Goal: Use online tool/utility: Utilize a website feature to perform a specific function

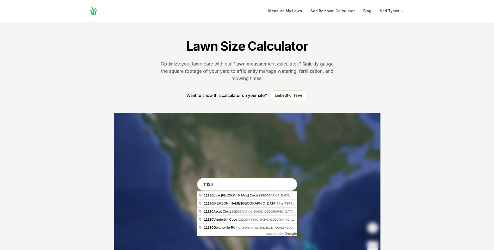
type input "[STREET_ADDRESS]"
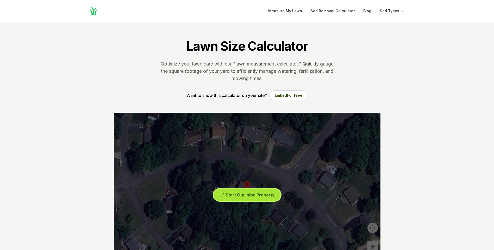
click at [258, 197] on span "Start Outlining Property" at bounding box center [250, 195] width 49 height 5
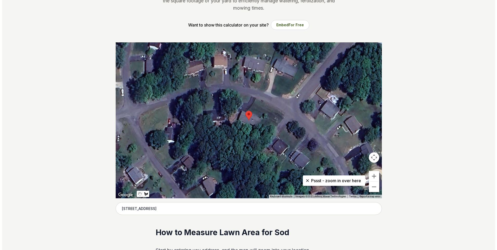
scroll to position [78, 0]
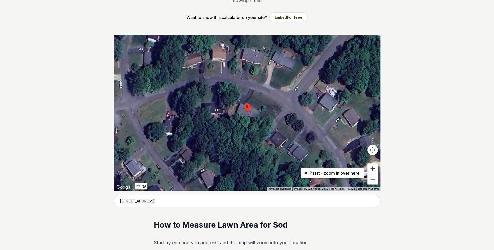
click at [374, 170] on button "Zoom in" at bounding box center [372, 169] width 10 height 10
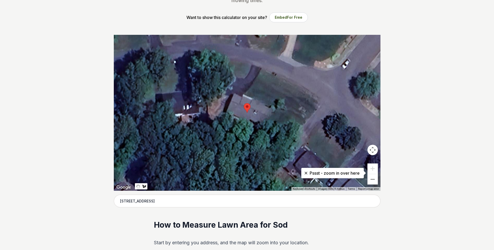
click at [259, 73] on div at bounding box center [247, 113] width 266 height 156
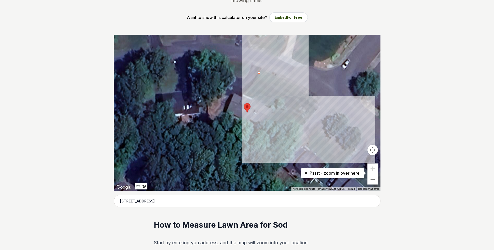
click at [307, 102] on div at bounding box center [247, 113] width 266 height 156
click at [292, 118] on div at bounding box center [247, 113] width 266 height 156
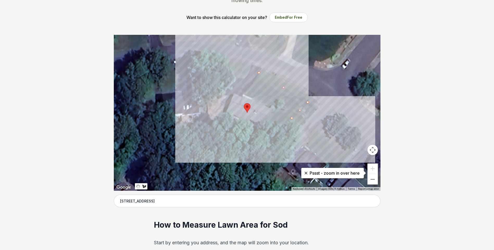
click at [245, 94] on div at bounding box center [247, 113] width 266 height 156
click at [259, 72] on div at bounding box center [247, 113] width 266 height 156
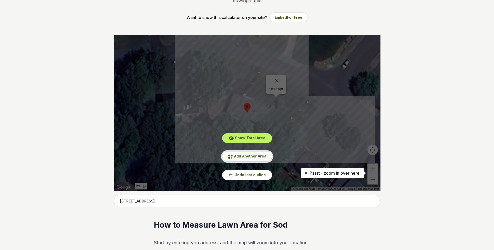
click at [255, 156] on span "Add Another Area" at bounding box center [250, 156] width 32 height 4
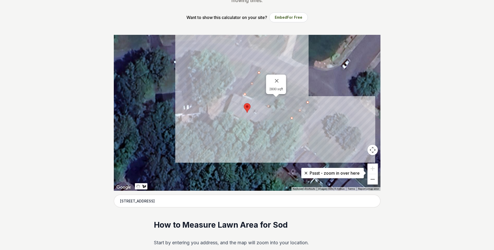
click at [276, 111] on div at bounding box center [247, 113] width 266 height 156
click at [264, 126] on div at bounding box center [247, 113] width 266 height 156
click at [271, 130] on div at bounding box center [247, 113] width 266 height 156
click at [284, 127] on div at bounding box center [247, 113] width 266 height 156
click at [291, 118] on div at bounding box center [247, 113] width 266 height 156
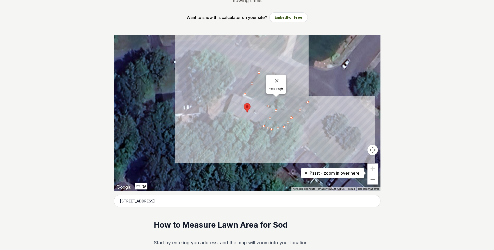
click at [292, 117] on div at bounding box center [247, 113] width 266 height 156
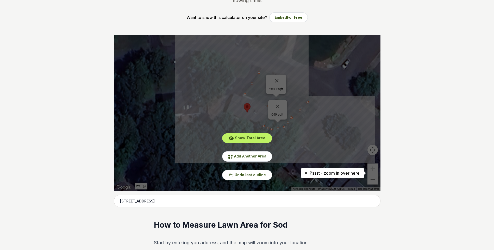
click at [276, 106] on div "Show Total Area Add Another Area Undo last outline" at bounding box center [247, 113] width 266 height 156
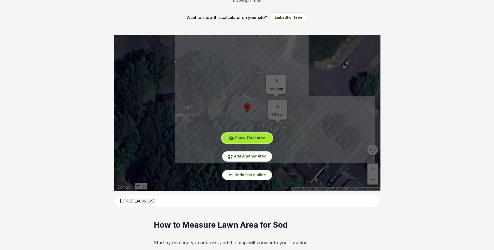
click at [255, 141] on button "Show Total Area" at bounding box center [247, 138] width 50 height 10
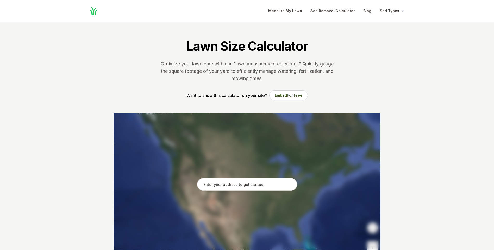
click at [252, 189] on input "text" at bounding box center [247, 184] width 100 height 13
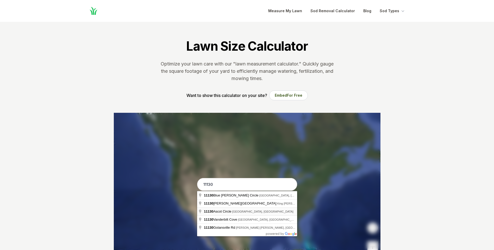
type input "[STREET_ADDRESS]"
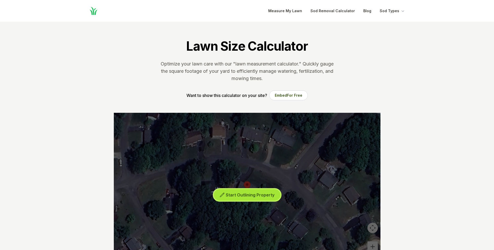
click at [242, 193] on span "Start Outlining Property" at bounding box center [250, 195] width 49 height 5
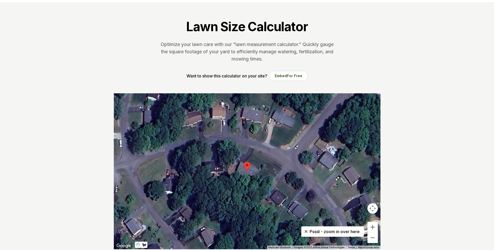
scroll to position [78, 0]
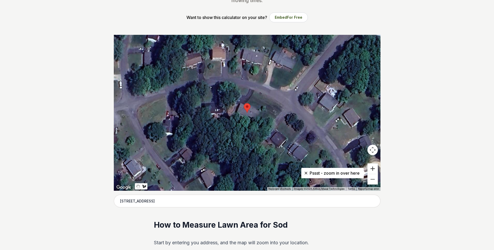
click at [371, 169] on button "Zoom in" at bounding box center [372, 169] width 10 height 10
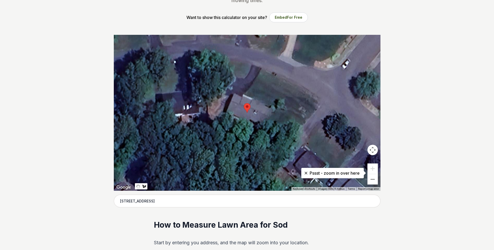
click at [258, 73] on div at bounding box center [247, 113] width 266 height 156
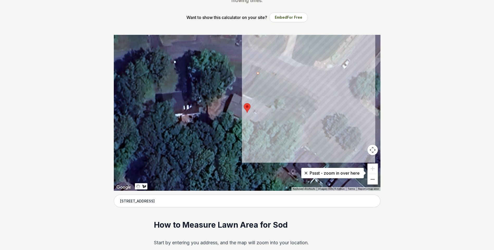
click at [310, 101] on div at bounding box center [247, 113] width 266 height 156
click at [277, 132] on div at bounding box center [247, 113] width 266 height 156
click at [259, 127] on div at bounding box center [247, 113] width 266 height 156
click at [277, 110] on div at bounding box center [247, 113] width 266 height 156
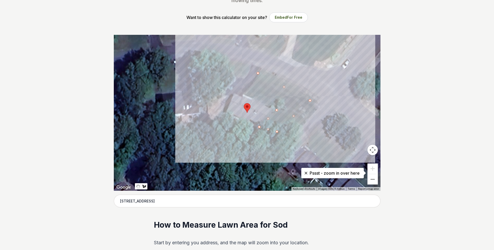
click at [244, 95] on div at bounding box center [247, 113] width 266 height 156
click at [258, 74] on div at bounding box center [247, 113] width 266 height 156
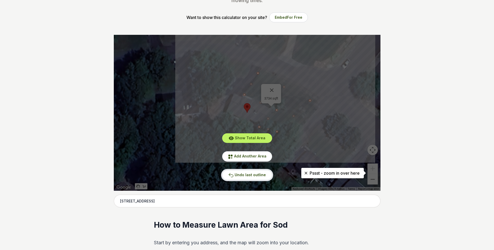
click at [249, 174] on span "Undo last outline" at bounding box center [249, 175] width 31 height 4
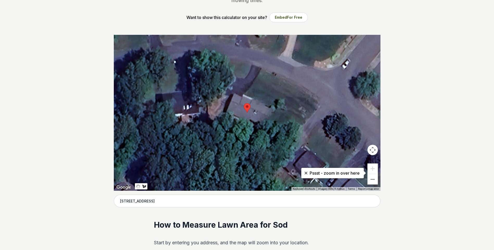
click at [259, 74] on div at bounding box center [247, 113] width 266 height 156
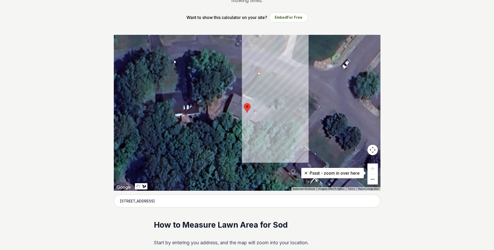
click at [303, 97] on div at bounding box center [247, 113] width 266 height 156
click at [286, 115] on div at bounding box center [247, 113] width 266 height 156
click at [246, 94] on div at bounding box center [247, 113] width 266 height 156
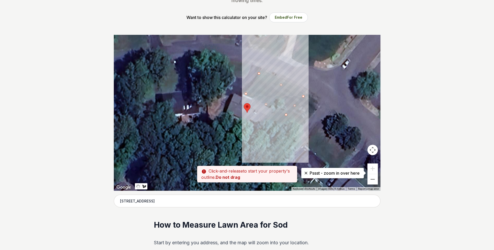
click at [258, 75] on div at bounding box center [247, 113] width 266 height 156
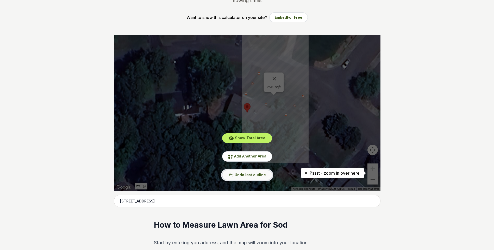
click at [260, 176] on span "Undo last outline" at bounding box center [249, 175] width 31 height 4
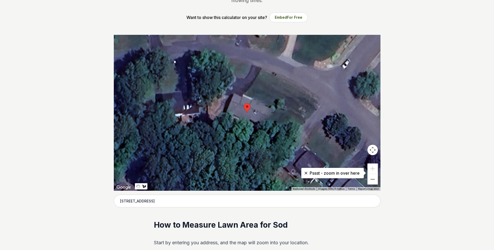
click at [258, 73] on div at bounding box center [247, 113] width 266 height 156
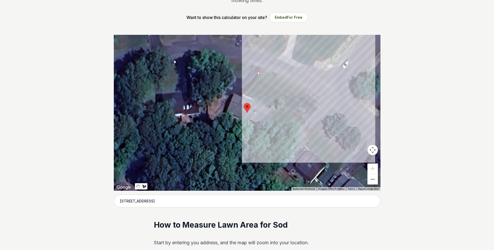
click at [315, 106] on div at bounding box center [247, 113] width 266 height 156
click at [298, 122] on div at bounding box center [247, 113] width 266 height 156
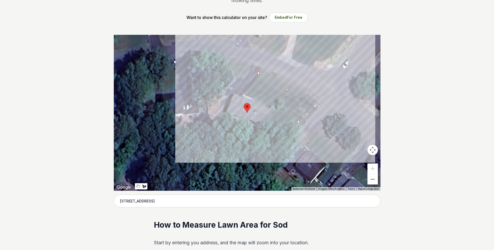
click at [246, 94] on div at bounding box center [247, 113] width 266 height 156
click at [259, 74] on div at bounding box center [247, 113] width 266 height 156
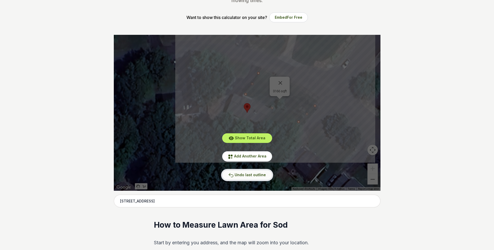
click at [260, 176] on span "Undo last outline" at bounding box center [249, 175] width 31 height 4
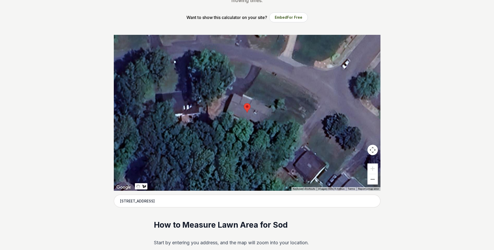
click at [259, 74] on div at bounding box center [247, 113] width 266 height 156
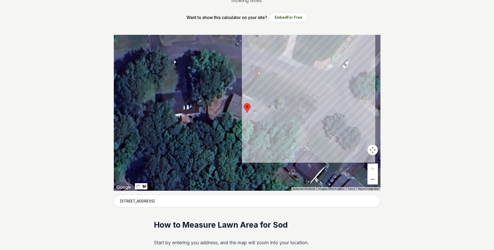
click at [309, 100] on div at bounding box center [247, 113] width 266 height 156
click at [290, 119] on div at bounding box center [247, 113] width 266 height 156
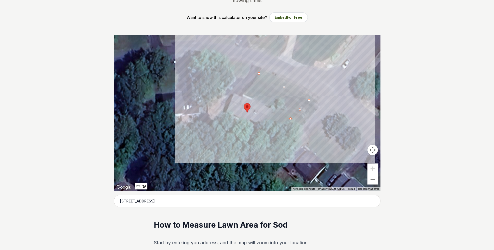
click at [245, 95] on div at bounding box center [247, 113] width 266 height 156
click at [259, 73] on div at bounding box center [247, 113] width 266 height 156
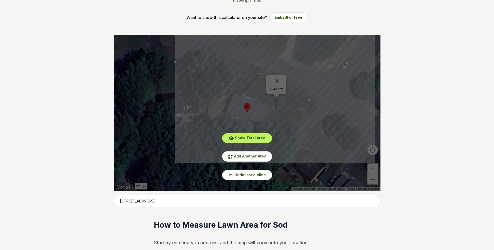
click at [277, 81] on div "Show Total Area Add Another Area Undo last outline" at bounding box center [247, 113] width 266 height 156
click at [262, 175] on span "Undo last outline" at bounding box center [249, 175] width 31 height 4
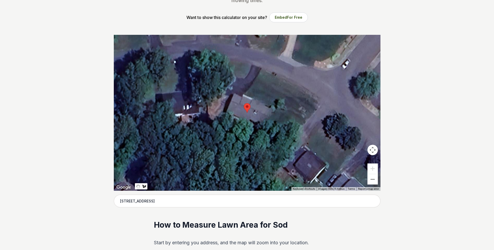
click at [258, 75] on div at bounding box center [247, 113] width 266 height 156
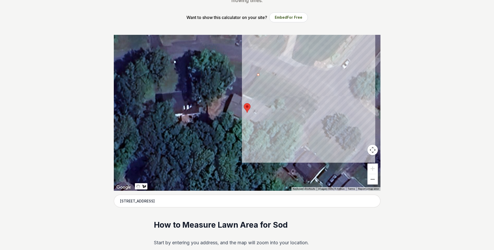
click at [305, 99] on div at bounding box center [247, 113] width 266 height 156
click at [289, 118] on div at bounding box center [247, 113] width 266 height 156
click at [246, 94] on div at bounding box center [247, 113] width 266 height 156
click at [257, 76] on div at bounding box center [247, 113] width 266 height 156
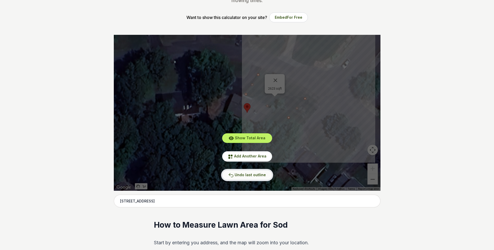
click at [240, 178] on button "Undo last outline" at bounding box center [247, 175] width 50 height 10
